Goal: Navigation & Orientation: Find specific page/section

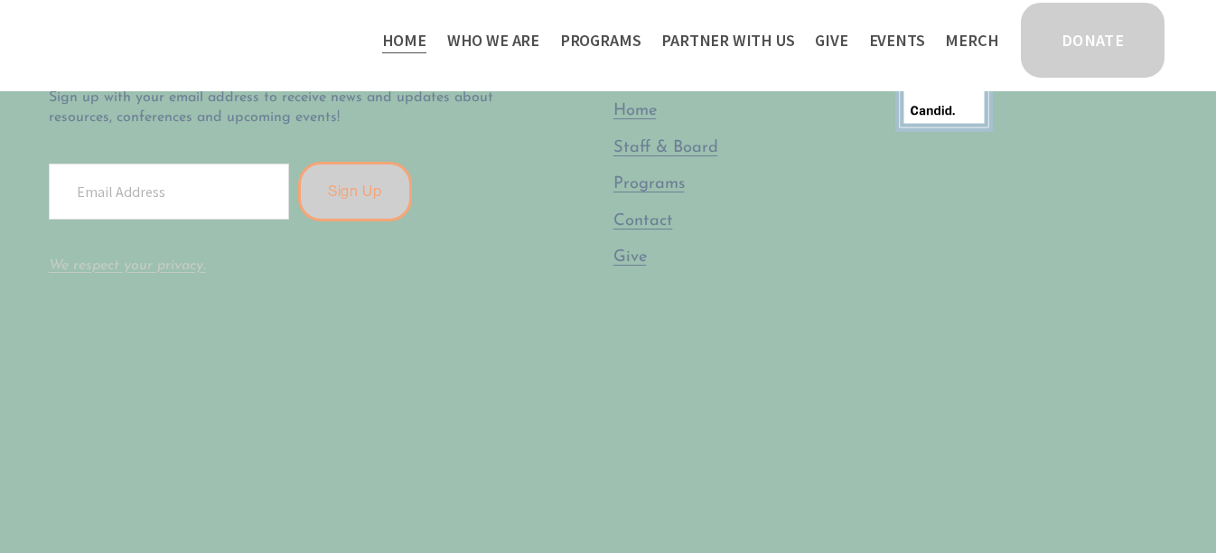
scroll to position [4977, 0]
click at [661, 155] on span "Staff & Board" at bounding box center [666, 145] width 105 height 17
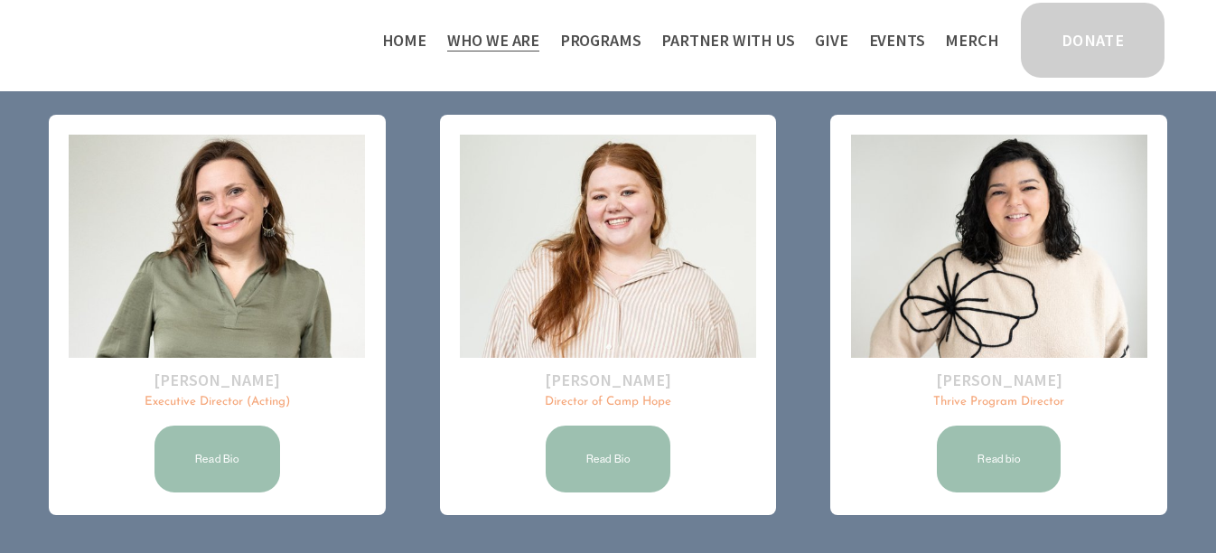
scroll to position [202, 0]
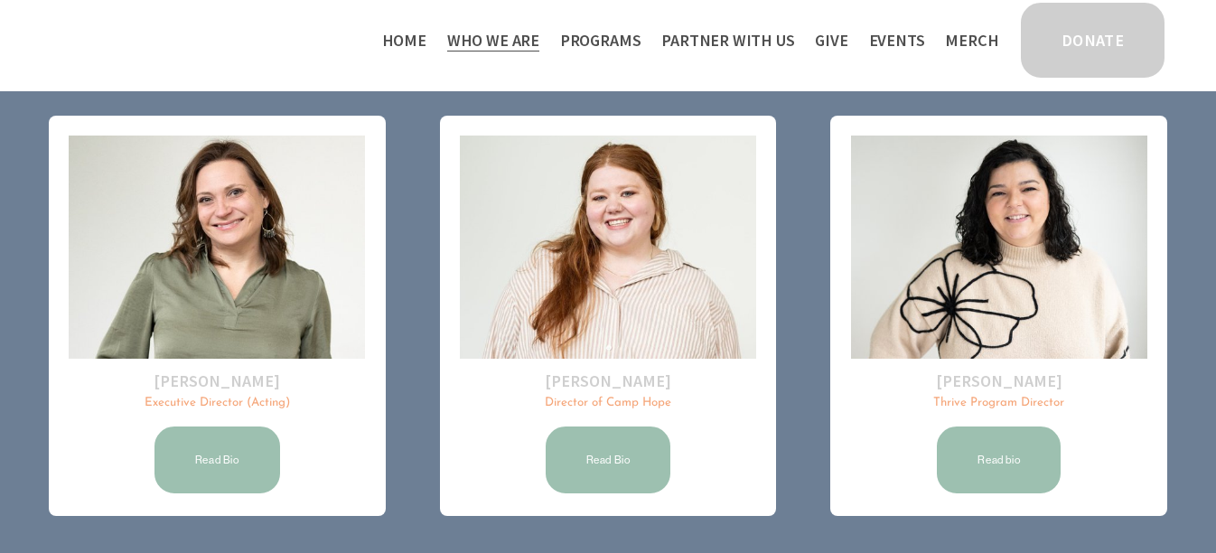
click at [1063, 319] on img at bounding box center [999, 247] width 296 height 223
click at [0, 0] on span "Thrive Support Groups" at bounding box center [0, 0] width 0 height 0
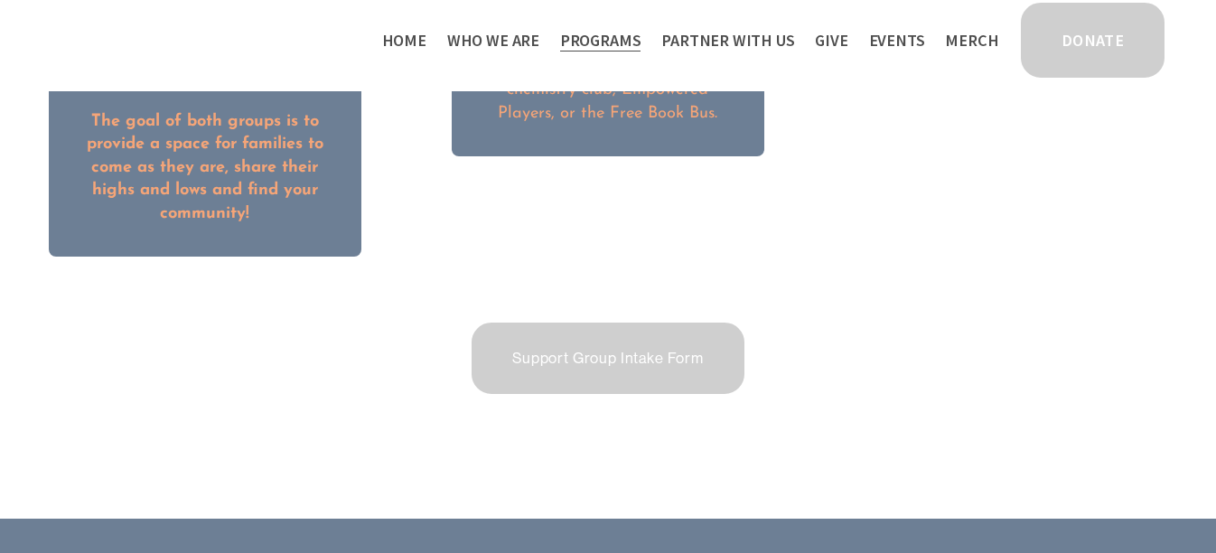
scroll to position [2834, 0]
click at [0, 0] on span "Work With Us" at bounding box center [0, 0] width 0 height 0
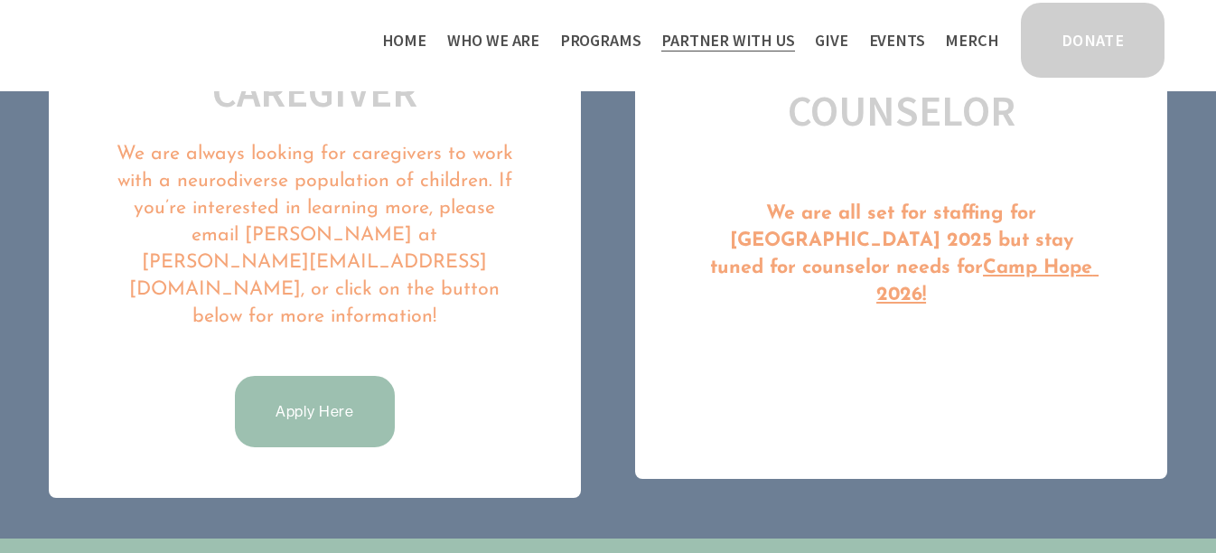
scroll to position [1001, 0]
